Goal: Navigation & Orientation: Find specific page/section

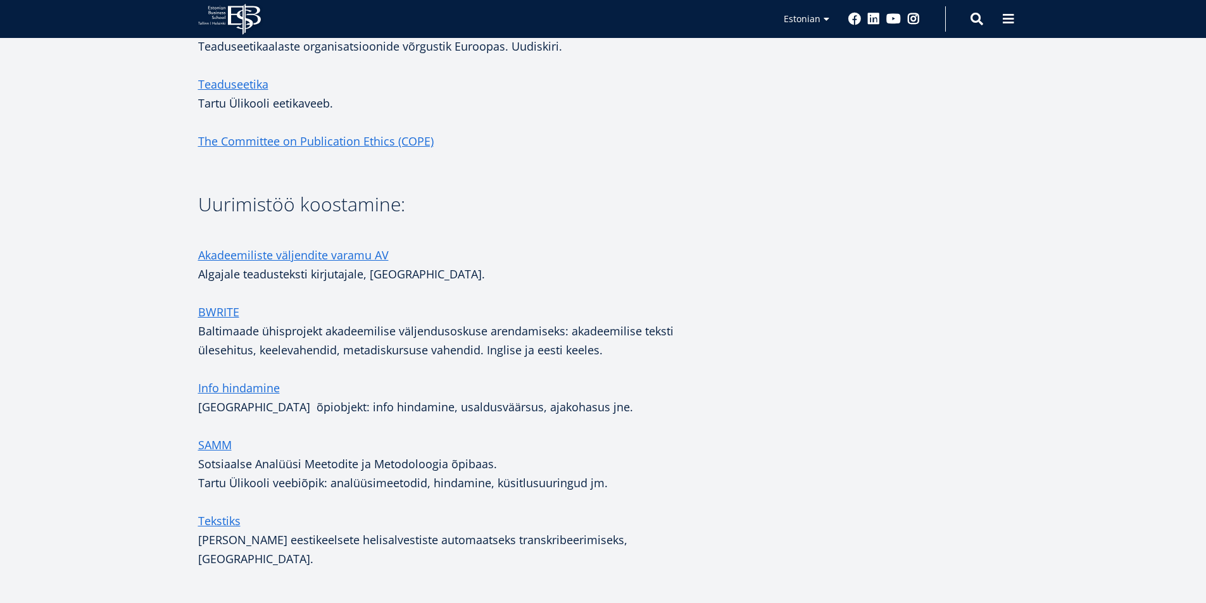
scroll to position [1582, 0]
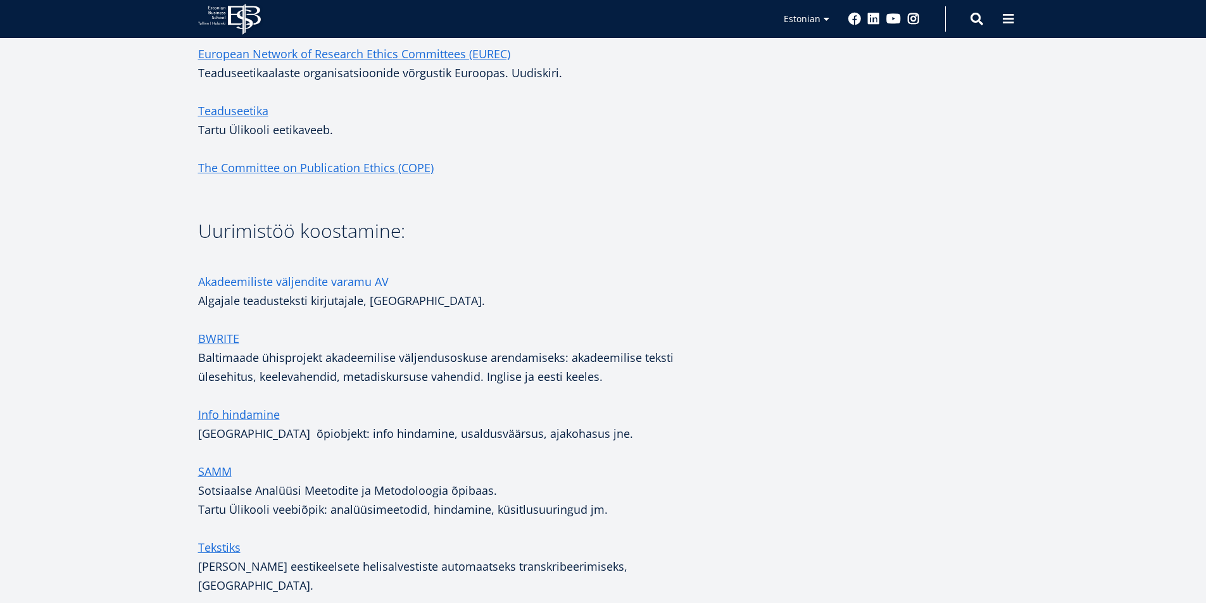
click at [234, 279] on link "Akadeemiliste väljendite varamu AV" at bounding box center [293, 281] width 191 height 19
click at [222, 19] on icon "EBS Logo Created with Sketch." at bounding box center [229, 19] width 63 height 31
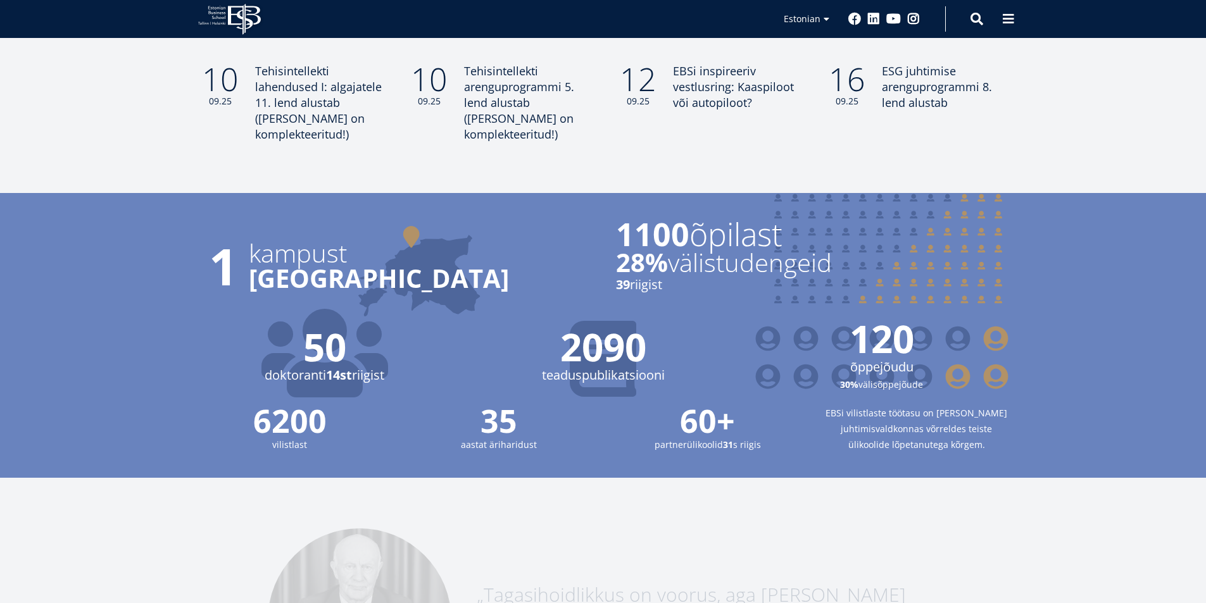
scroll to position [1709, 0]
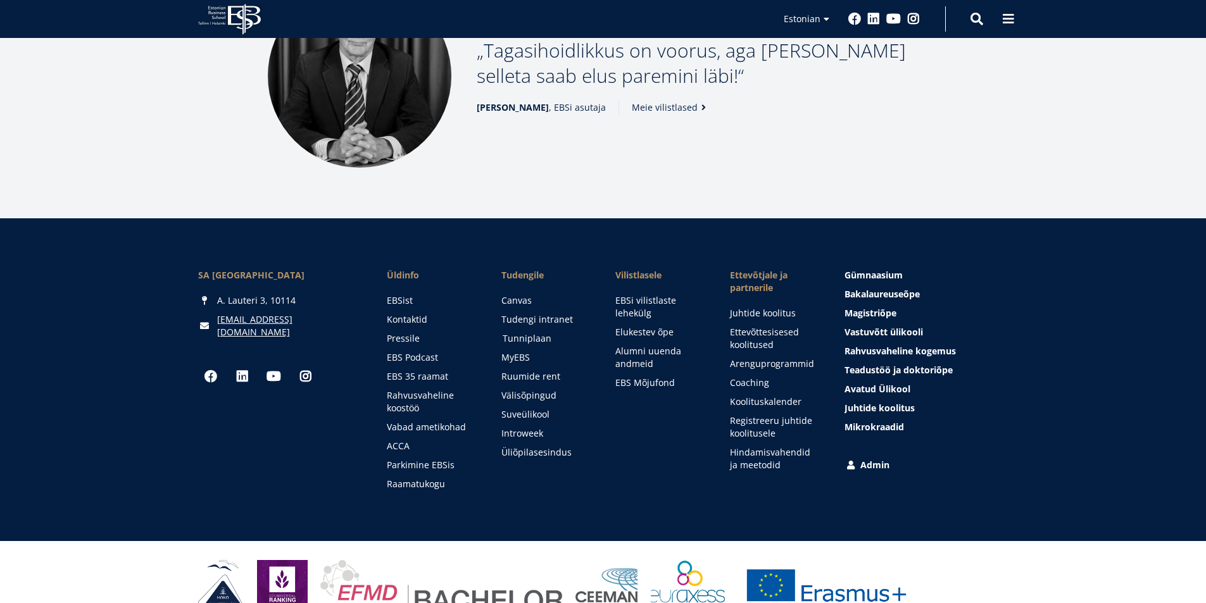
click at [524, 332] on link "Tunniplaan" at bounding box center [547, 338] width 89 height 13
